Goal: Check status: Check status

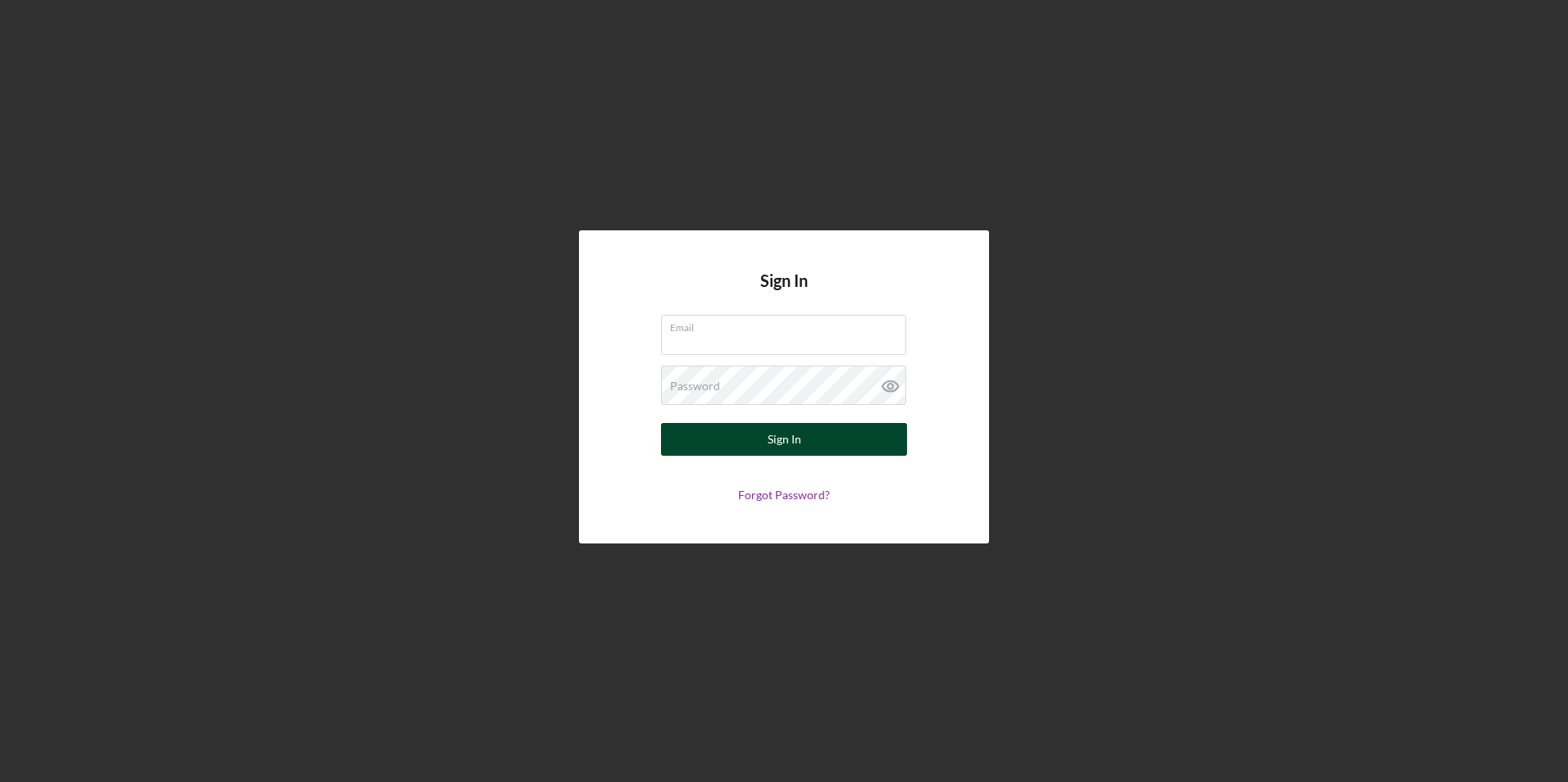
type input "[EMAIL_ADDRESS][DOMAIN_NAME]"
click at [781, 439] on div "Sign In" at bounding box center [785, 439] width 34 height 33
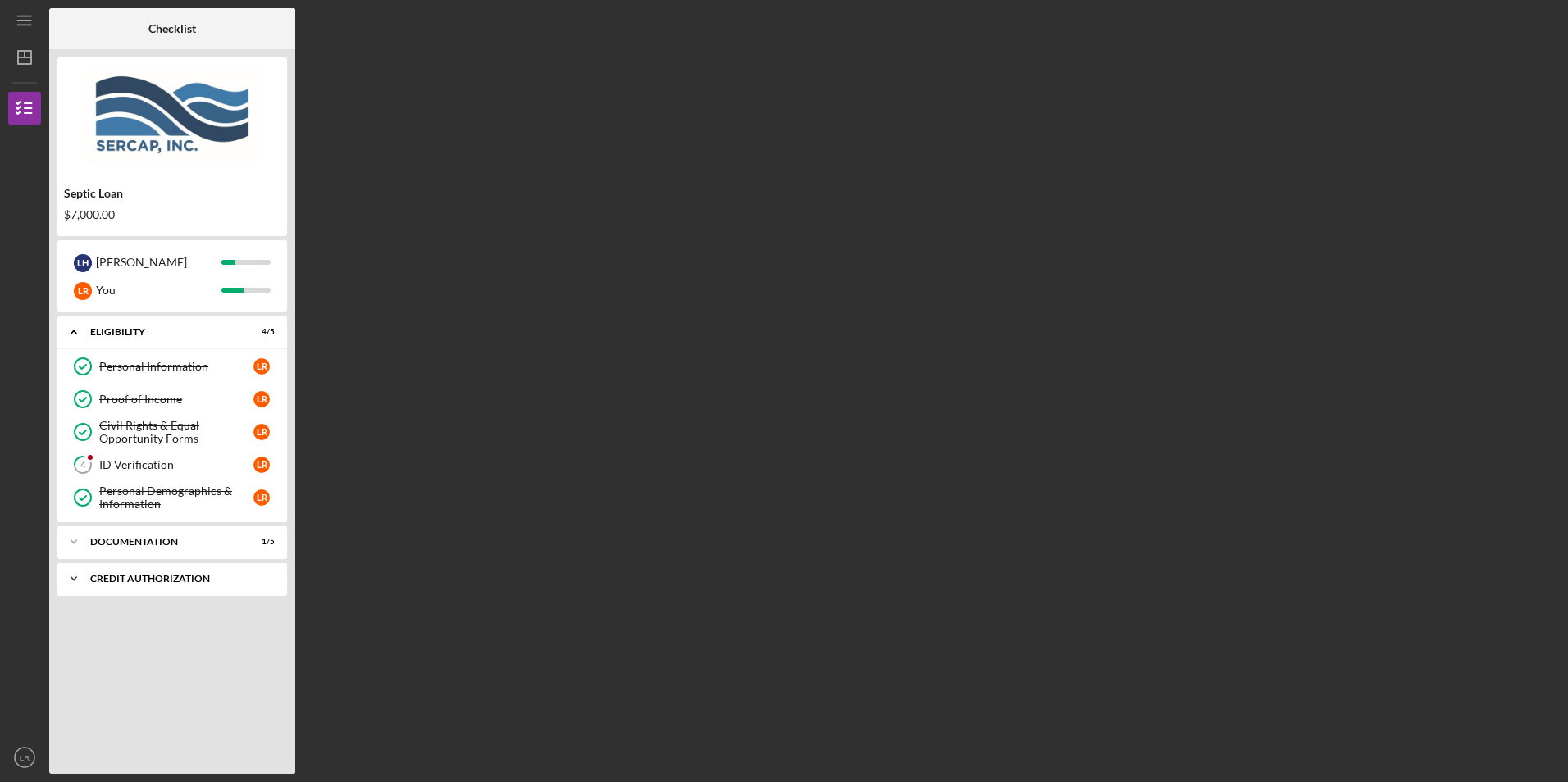
click at [75, 581] on icon "Icon/Expander" at bounding box center [74, 579] width 33 height 33
click at [124, 538] on div "Documentation" at bounding box center [178, 542] width 176 height 10
